Goal: Use online tool/utility

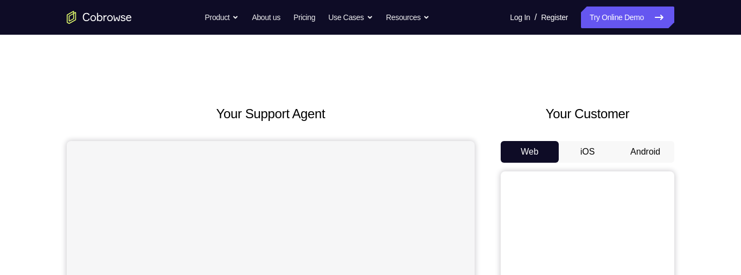
click at [644, 149] on button "Android" at bounding box center [645, 152] width 58 height 22
click at [650, 155] on button "Android" at bounding box center [645, 152] width 58 height 22
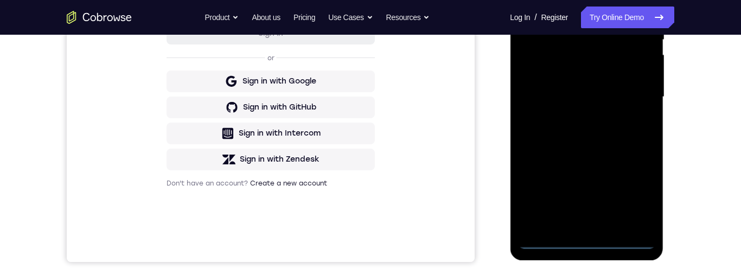
scroll to position [268, 0]
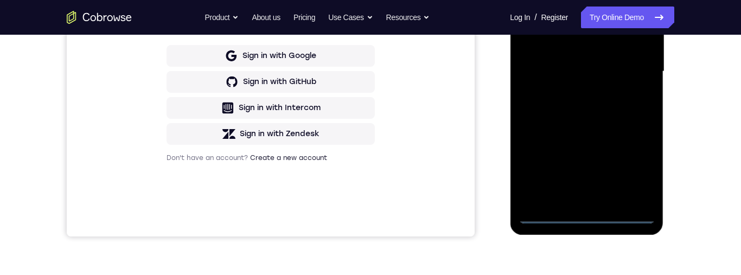
click at [587, 217] on div at bounding box center [586, 72] width 137 height 304
click at [635, 170] on div at bounding box center [586, 72] width 137 height 304
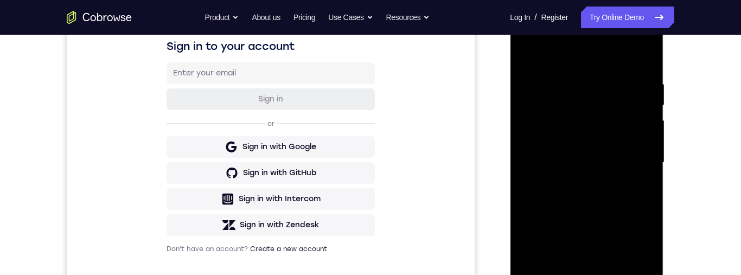
scroll to position [172, 0]
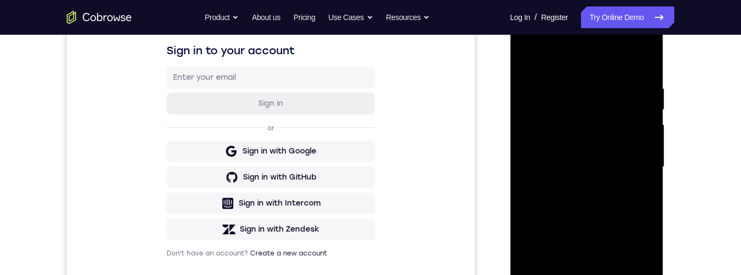
click at [615, 62] on div at bounding box center [586, 167] width 137 height 304
click at [637, 167] on div at bounding box center [586, 167] width 137 height 304
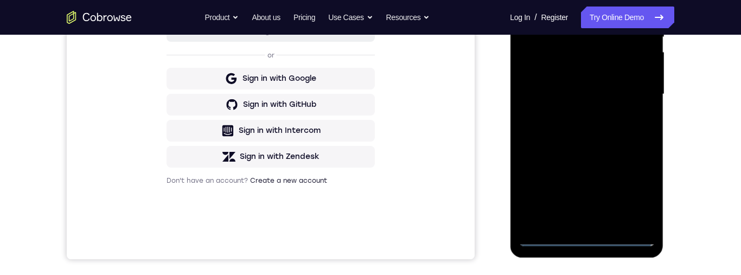
scroll to position [283, 0]
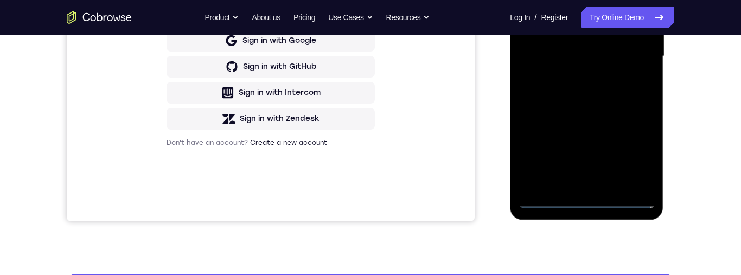
click at [577, 181] on div at bounding box center [586, 57] width 137 height 304
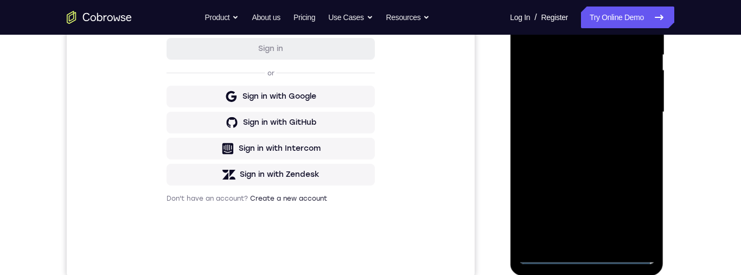
scroll to position [274, 0]
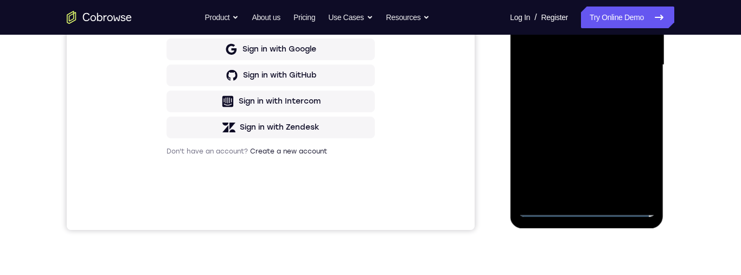
click at [626, 54] on div at bounding box center [586, 65] width 137 height 304
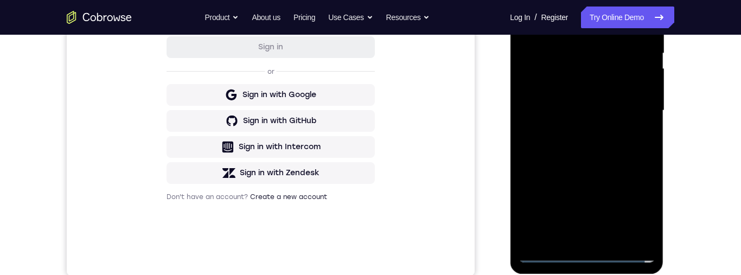
click at [625, 91] on div at bounding box center [586, 111] width 137 height 304
click at [626, 112] on div at bounding box center [586, 111] width 137 height 304
click at [634, 150] on div at bounding box center [586, 111] width 137 height 304
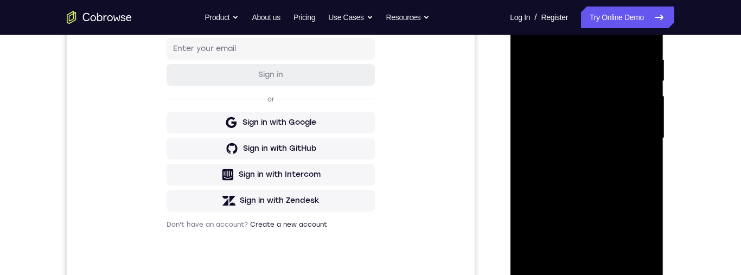
scroll to position [199, 0]
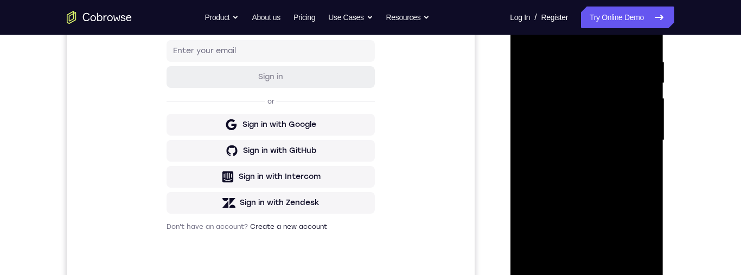
click at [640, 34] on div at bounding box center [586, 141] width 137 height 304
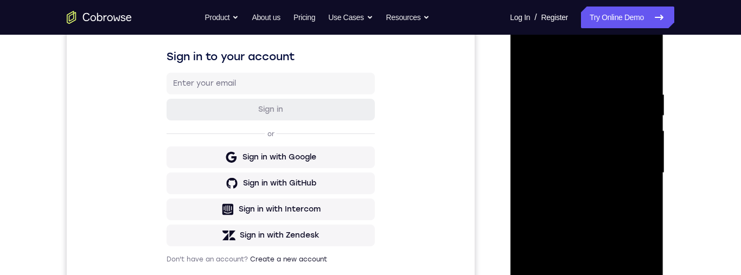
click at [586, 206] on div at bounding box center [586, 173] width 137 height 304
click at [628, 208] on div at bounding box center [586, 173] width 137 height 304
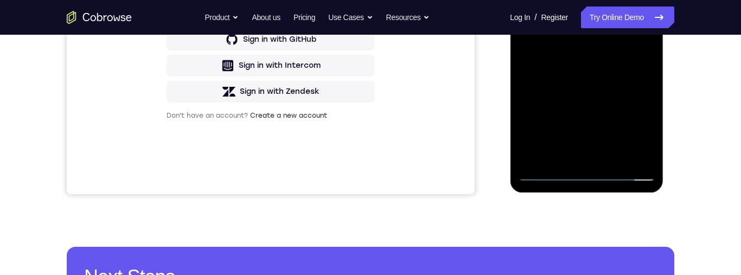
click at [635, 73] on div at bounding box center [586, 29] width 137 height 304
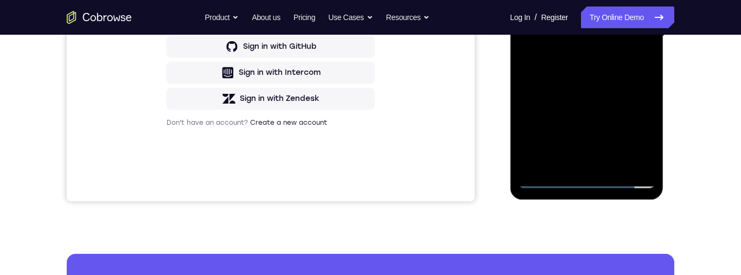
scroll to position [318, 0]
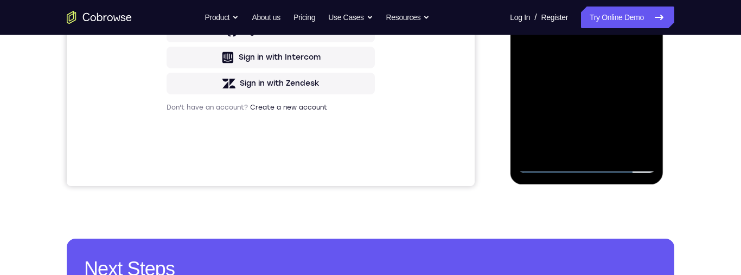
click at [615, 145] on div at bounding box center [586, 21] width 137 height 304
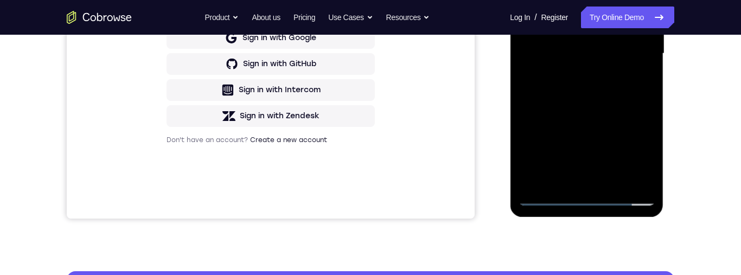
click at [591, 109] on div at bounding box center [586, 54] width 137 height 304
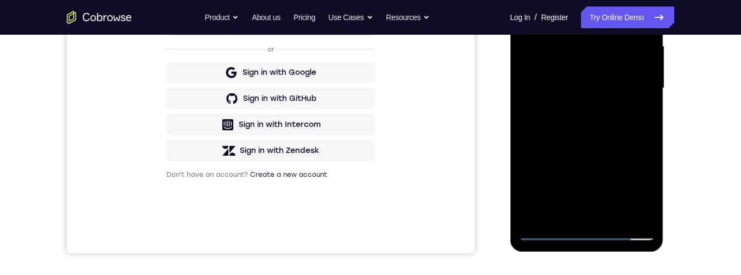
click at [618, 98] on div at bounding box center [586, 89] width 137 height 304
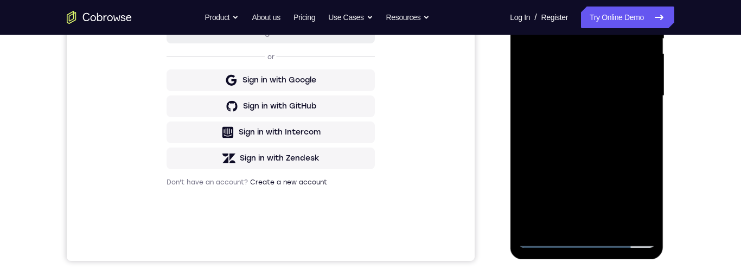
scroll to position [155, 0]
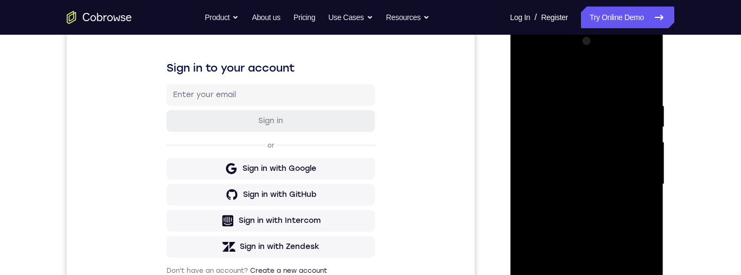
click at [527, 76] on div at bounding box center [586, 185] width 137 height 304
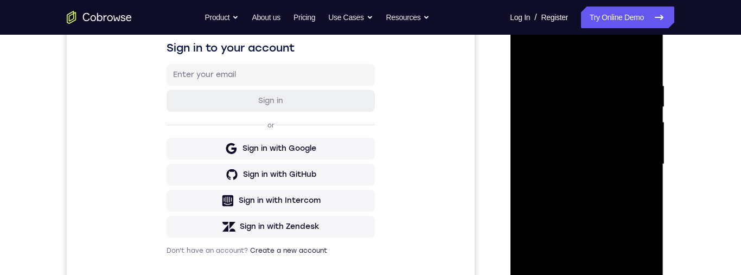
scroll to position [200, 0]
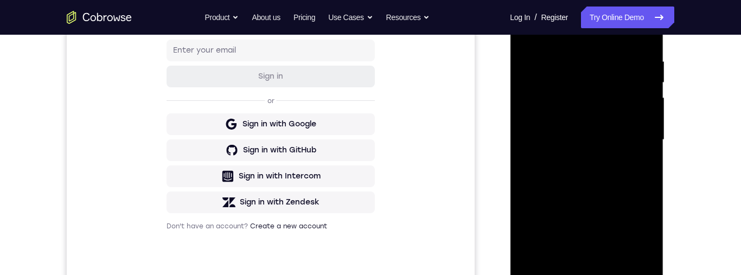
click at [629, 146] on div at bounding box center [586, 140] width 137 height 304
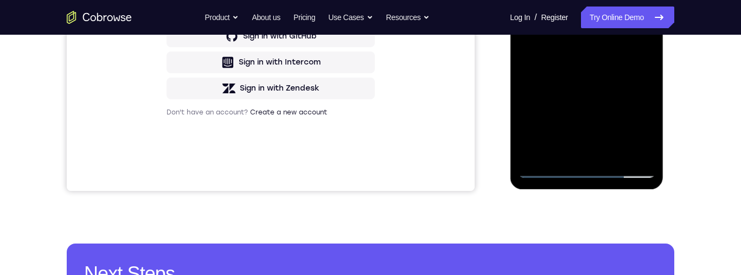
scroll to position [315, 0]
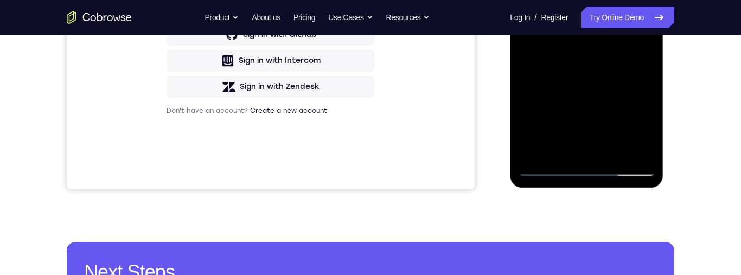
click at [645, 127] on div at bounding box center [586, 25] width 137 height 304
click at [644, 129] on div at bounding box center [586, 25] width 137 height 304
click at [643, 129] on div at bounding box center [586, 25] width 137 height 304
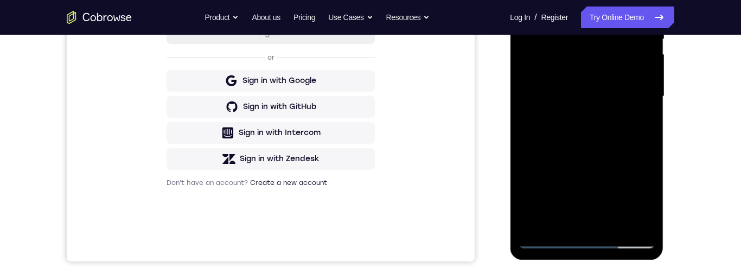
scroll to position [186, 0]
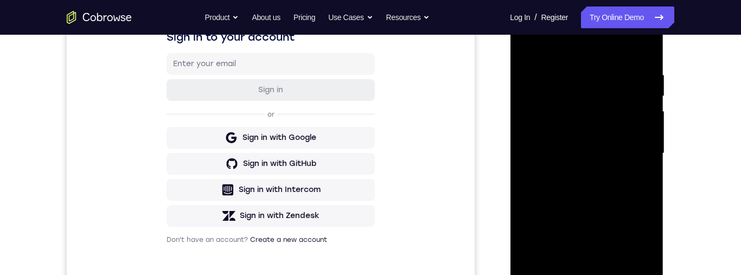
click at [528, 46] on div at bounding box center [586, 154] width 137 height 304
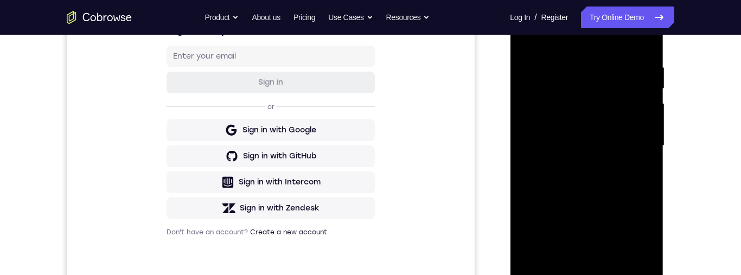
scroll to position [161, 0]
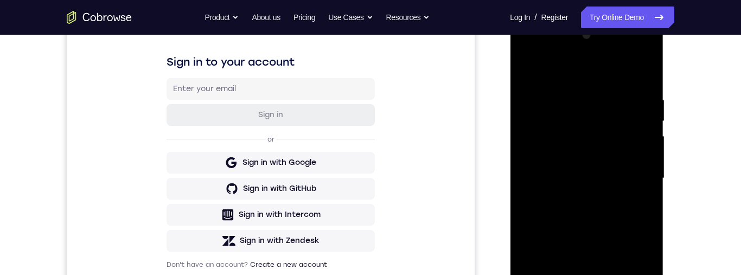
click at [531, 72] on div at bounding box center [586, 179] width 137 height 304
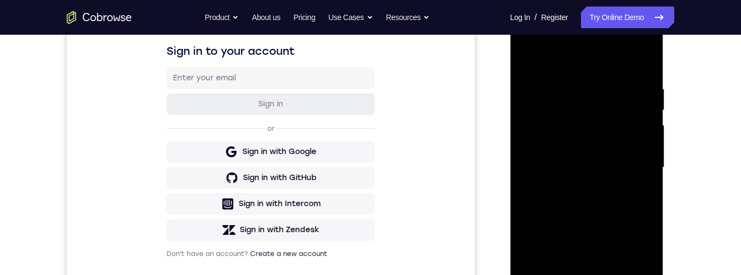
scroll to position [167, 0]
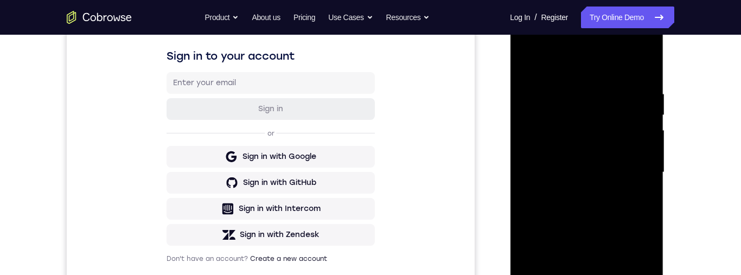
click at [573, 89] on div at bounding box center [586, 173] width 137 height 304
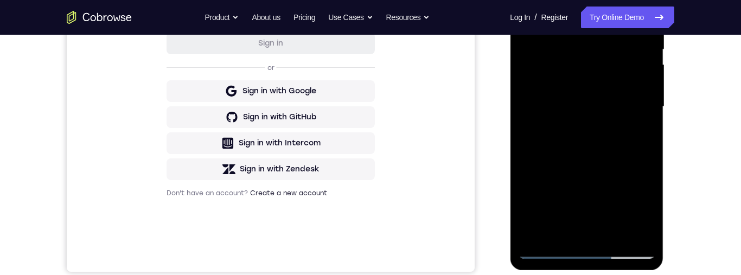
scroll to position [185, 0]
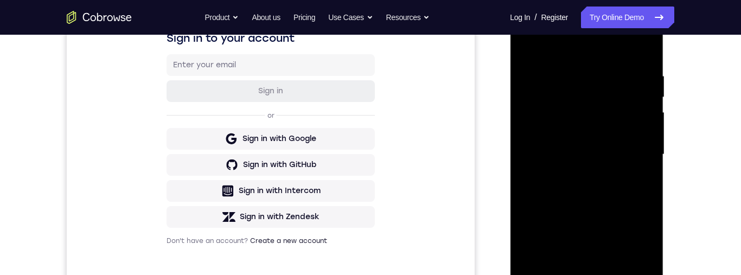
click at [645, 54] on div at bounding box center [586, 155] width 137 height 304
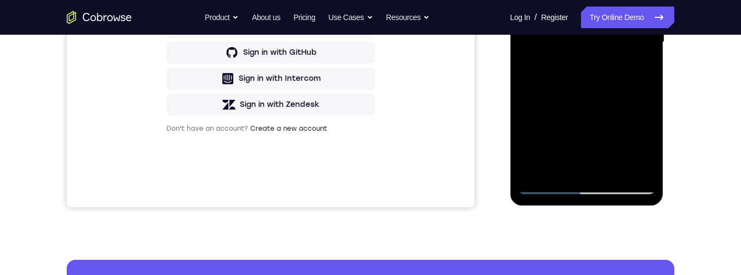
scroll to position [294, 0]
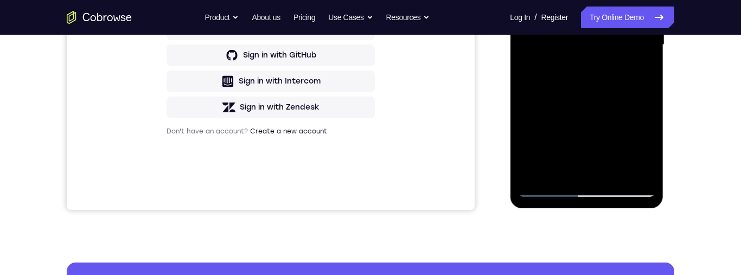
click at [648, 98] on div at bounding box center [586, 45] width 137 height 304
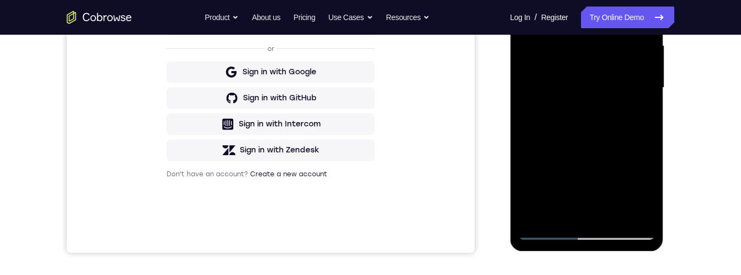
scroll to position [246, 0]
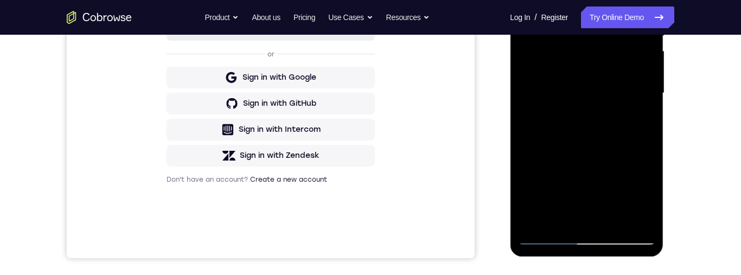
click at [646, 145] on div at bounding box center [586, 93] width 137 height 304
click at [648, 147] on div at bounding box center [586, 94] width 137 height 304
click at [670, 131] on div at bounding box center [587, 92] width 174 height 333
click at [647, 144] on div at bounding box center [586, 94] width 137 height 304
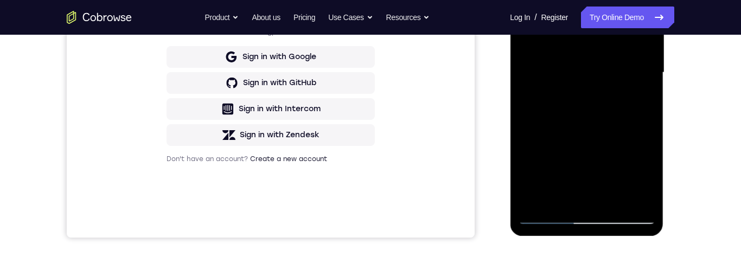
click at [646, 125] on div at bounding box center [586, 73] width 137 height 304
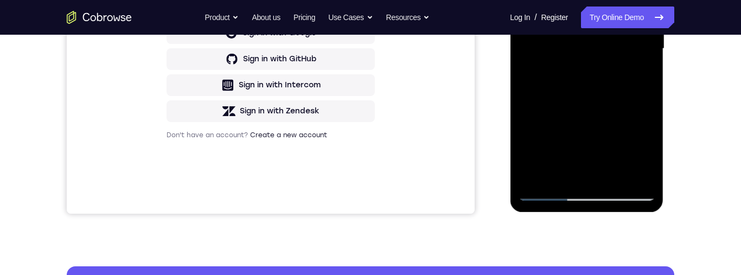
scroll to position [326, 0]
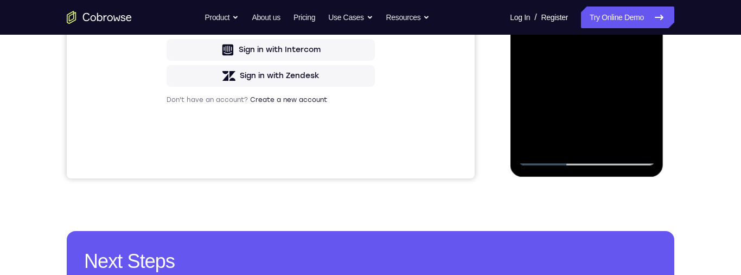
click at [613, 142] on div at bounding box center [586, 14] width 137 height 304
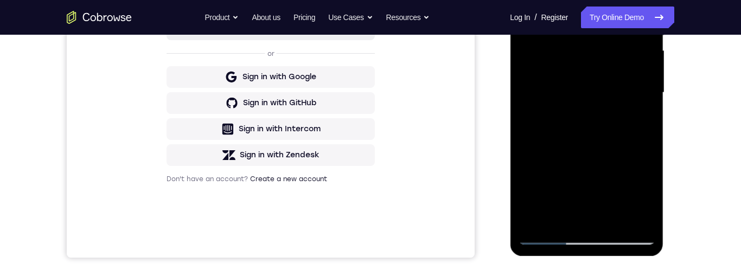
scroll to position [241, 0]
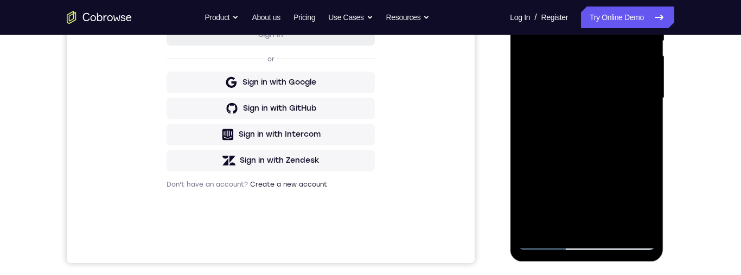
click at [618, 83] on div at bounding box center [586, 98] width 137 height 304
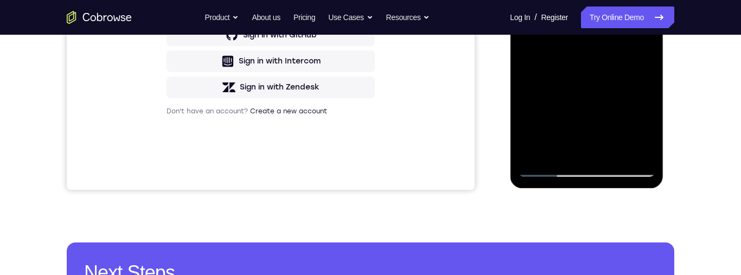
click at [650, 127] on div at bounding box center [586, 25] width 137 height 304
click at [647, 127] on div at bounding box center [586, 25] width 137 height 304
click at [646, 129] on div at bounding box center [586, 25] width 137 height 304
click at [645, 132] on div at bounding box center [586, 25] width 137 height 304
